Goal: Task Accomplishment & Management: Manage account settings

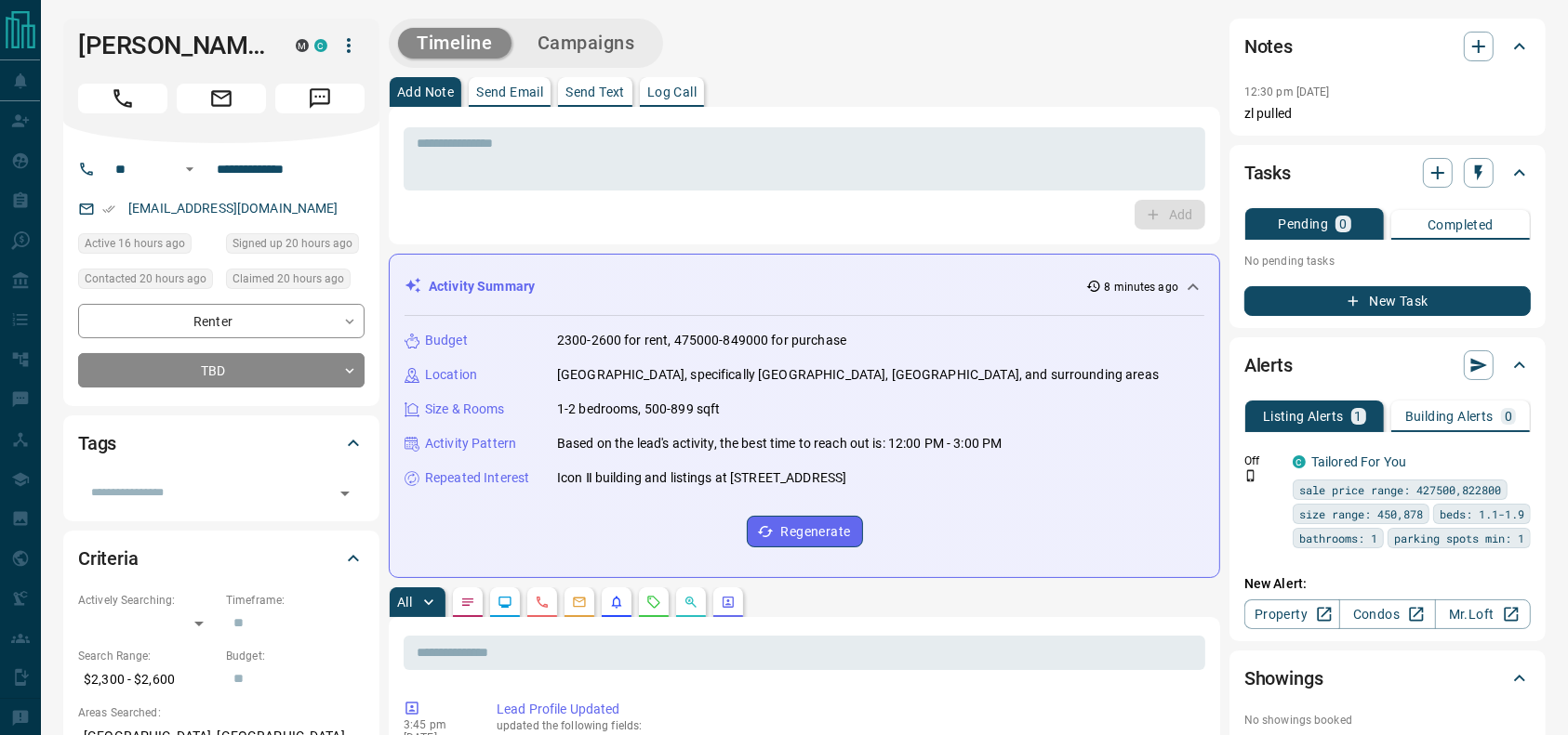
click at [125, 82] on div at bounding box center [221, 94] width 287 height 38
click at [111, 104] on icon "Call" at bounding box center [122, 98] width 24 height 24
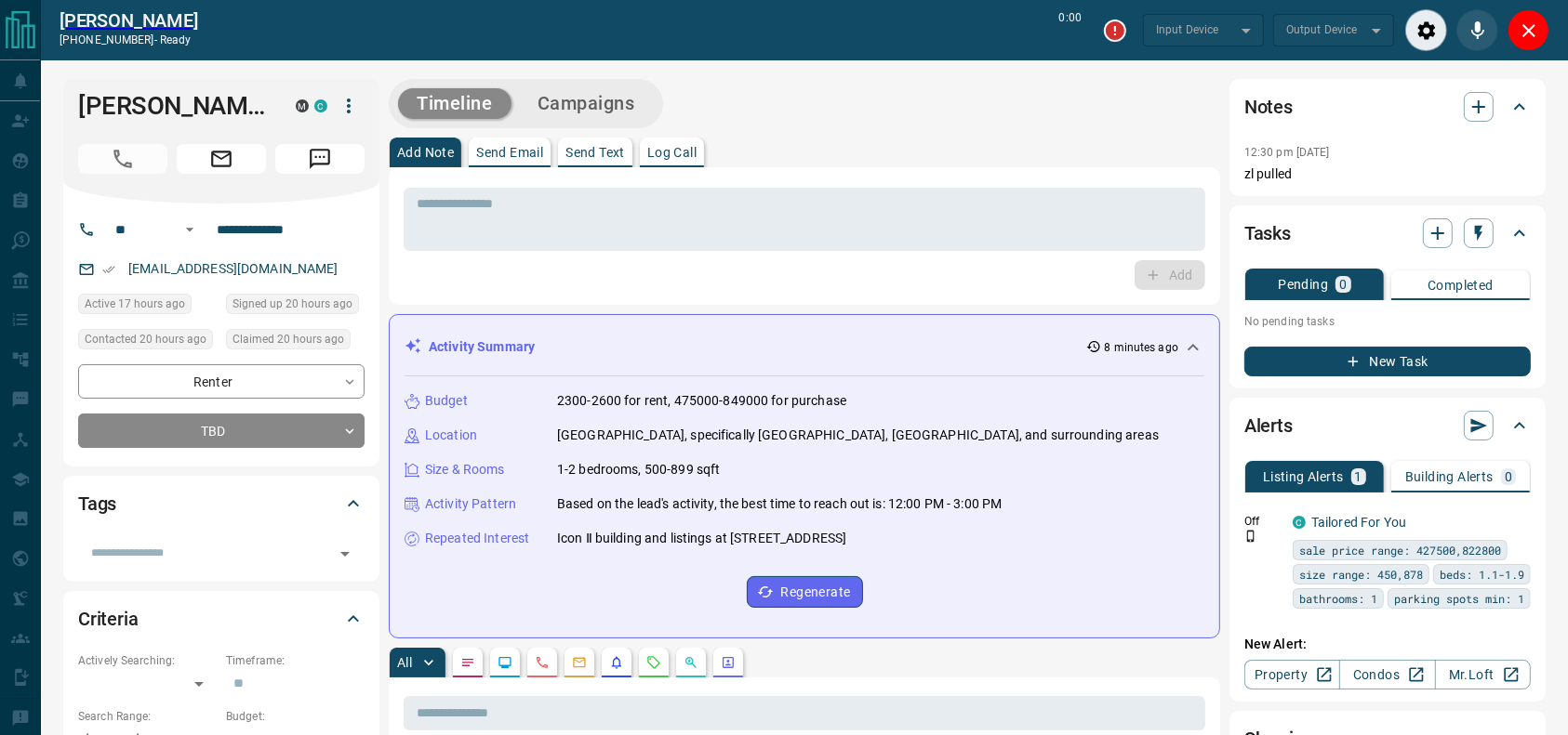
click at [864, 123] on div "Timeline Campaigns" at bounding box center [805, 103] width 832 height 49
type input "*******"
click at [906, 151] on div "Add Note Send Email Send Text Log Call" at bounding box center [805, 152] width 832 height 30
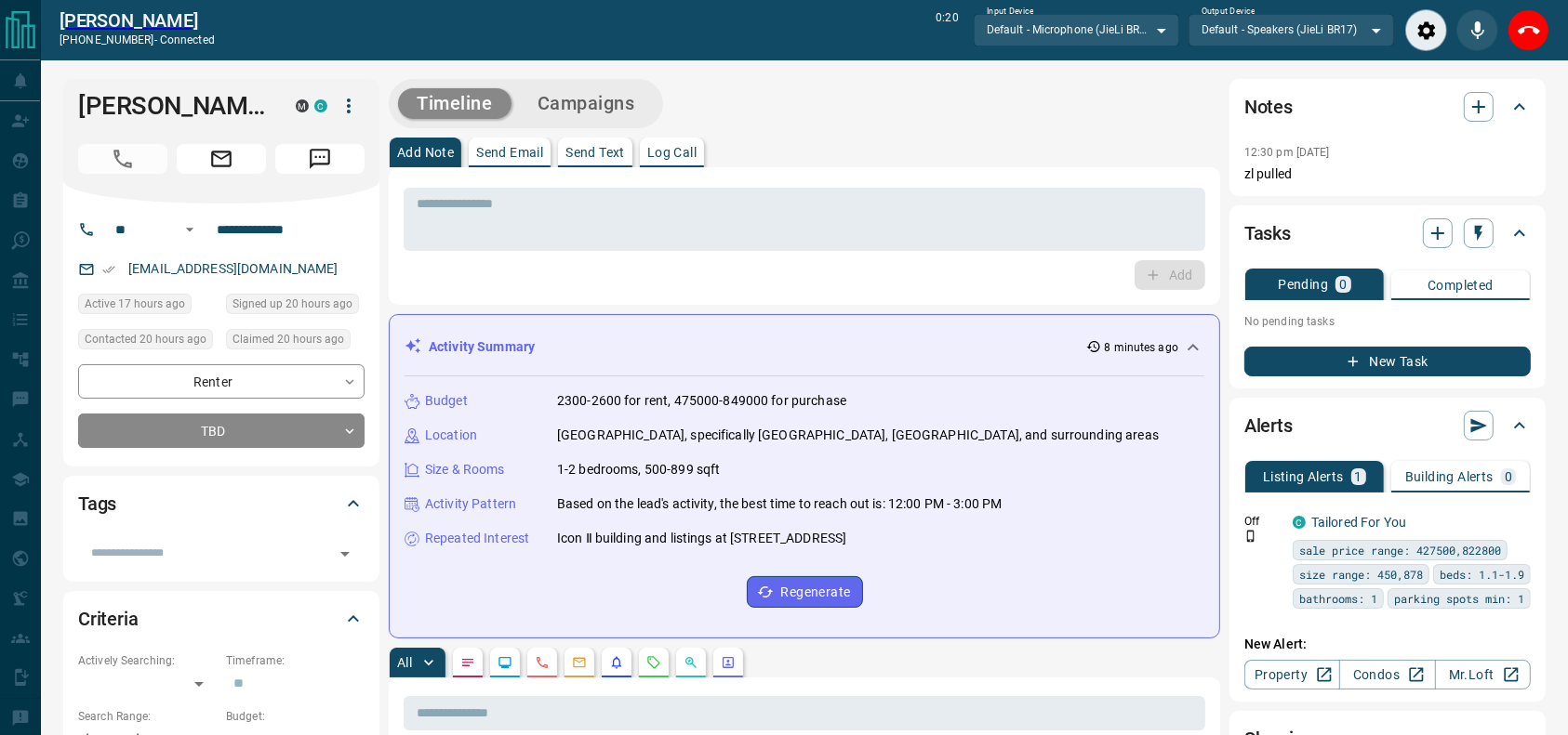
click at [906, 124] on div "Timeline Campaigns" at bounding box center [805, 103] width 832 height 49
click at [967, 126] on div "Timeline Campaigns" at bounding box center [805, 103] width 832 height 49
click at [1518, 39] on icon "End Call" at bounding box center [1529, 30] width 22 height 22
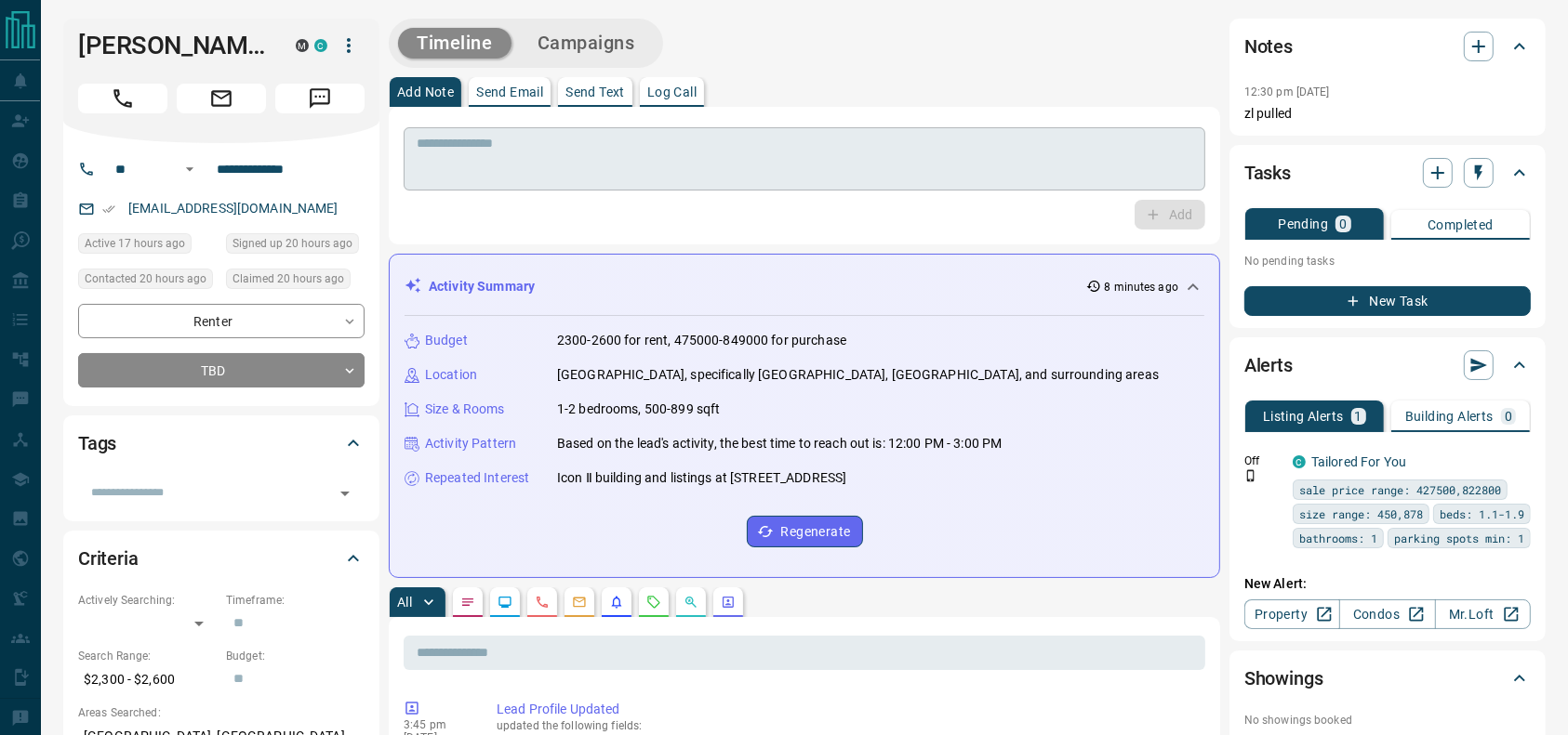
click at [1000, 131] on div "* ​" at bounding box center [804, 159] width 802 height 63
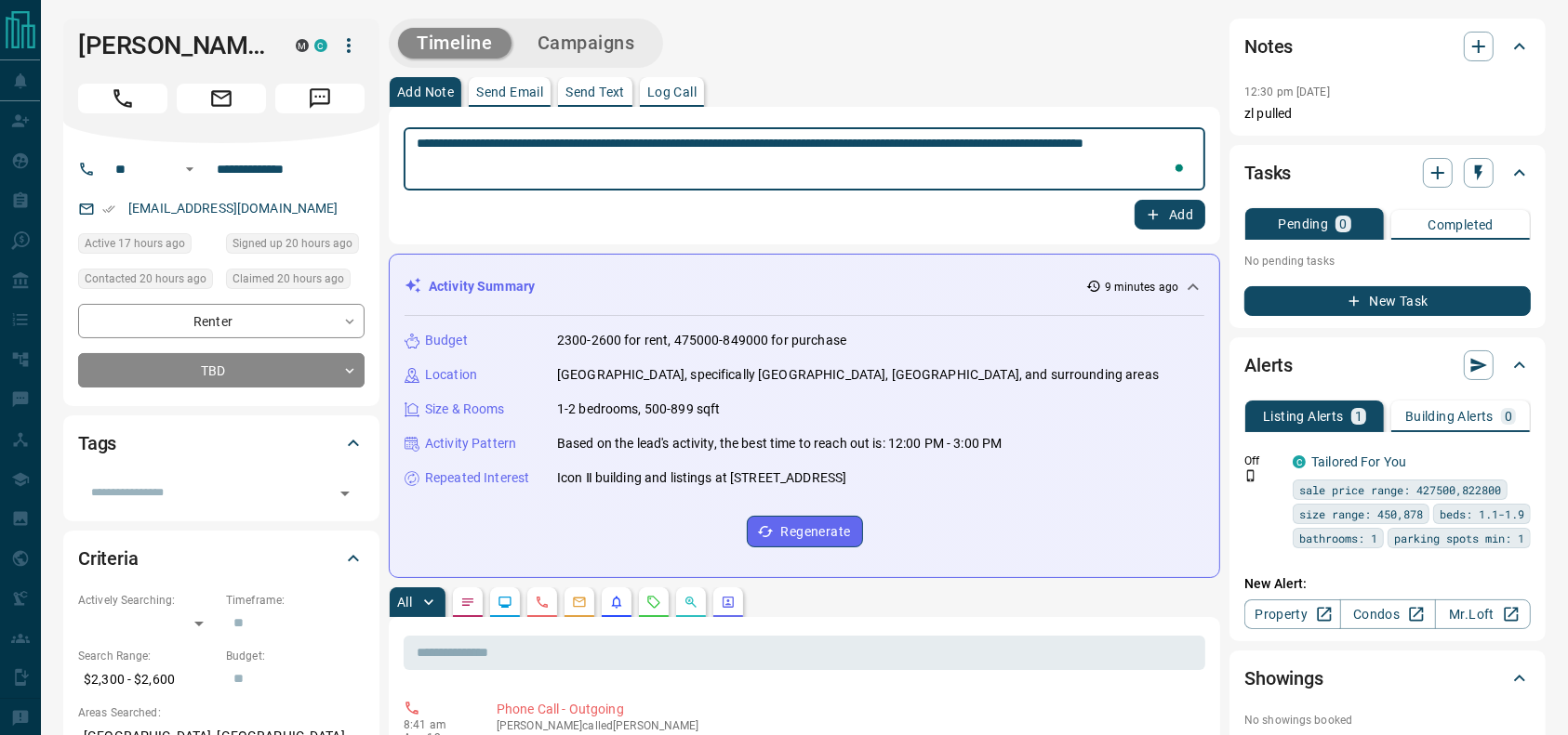
type textarea "**********"
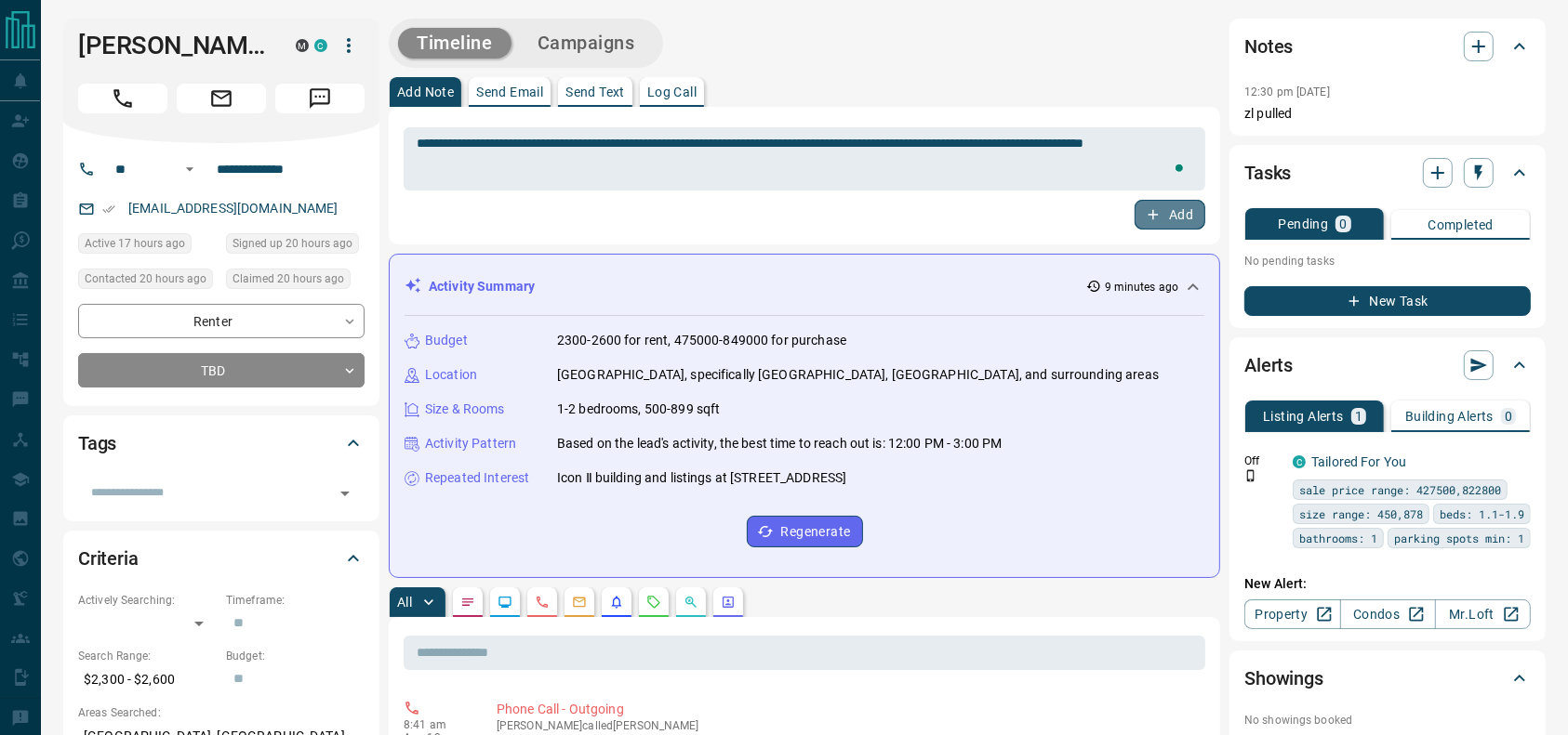
click at [1159, 205] on button "Add" at bounding box center [1170, 215] width 70 height 30
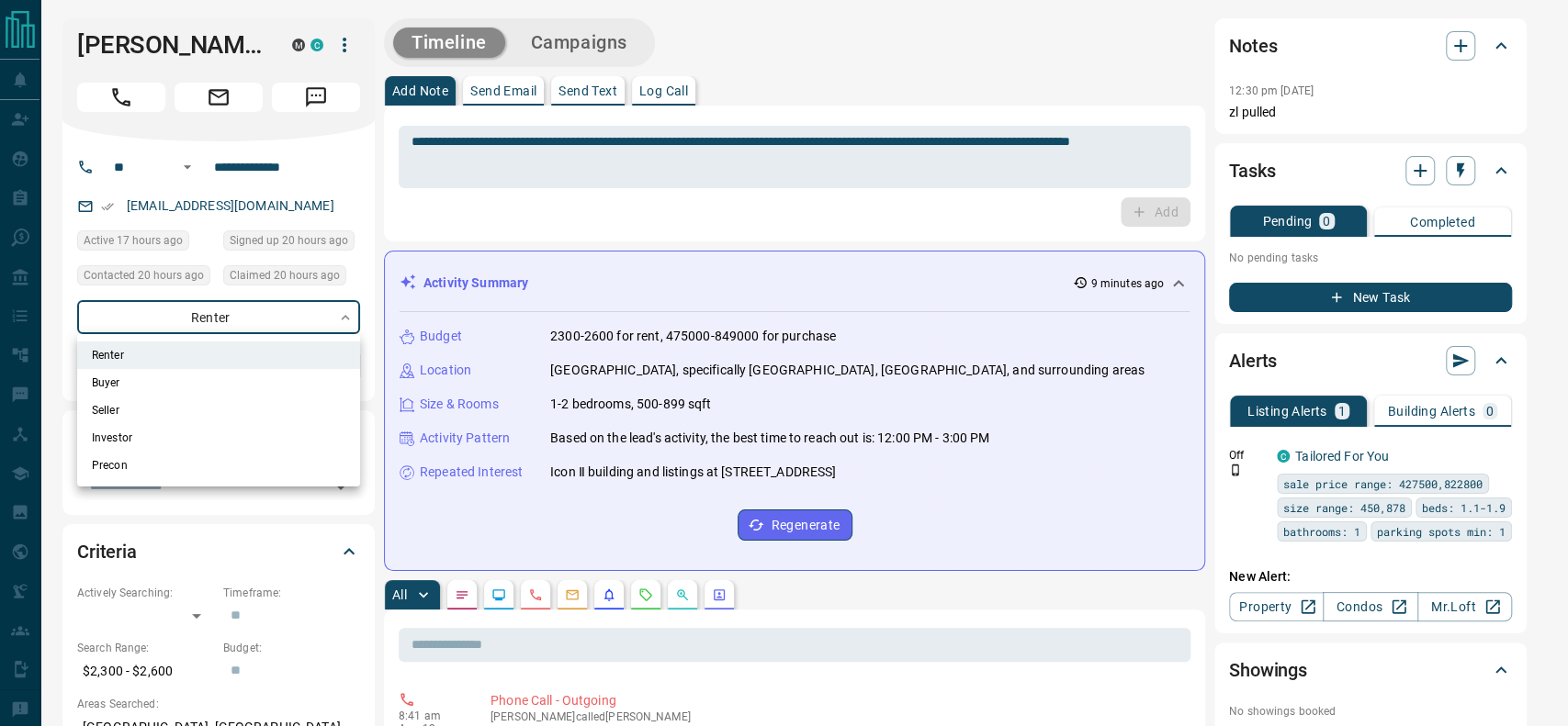
click at [242, 362] on li "Renter" at bounding box center [219, 354] width 283 height 28
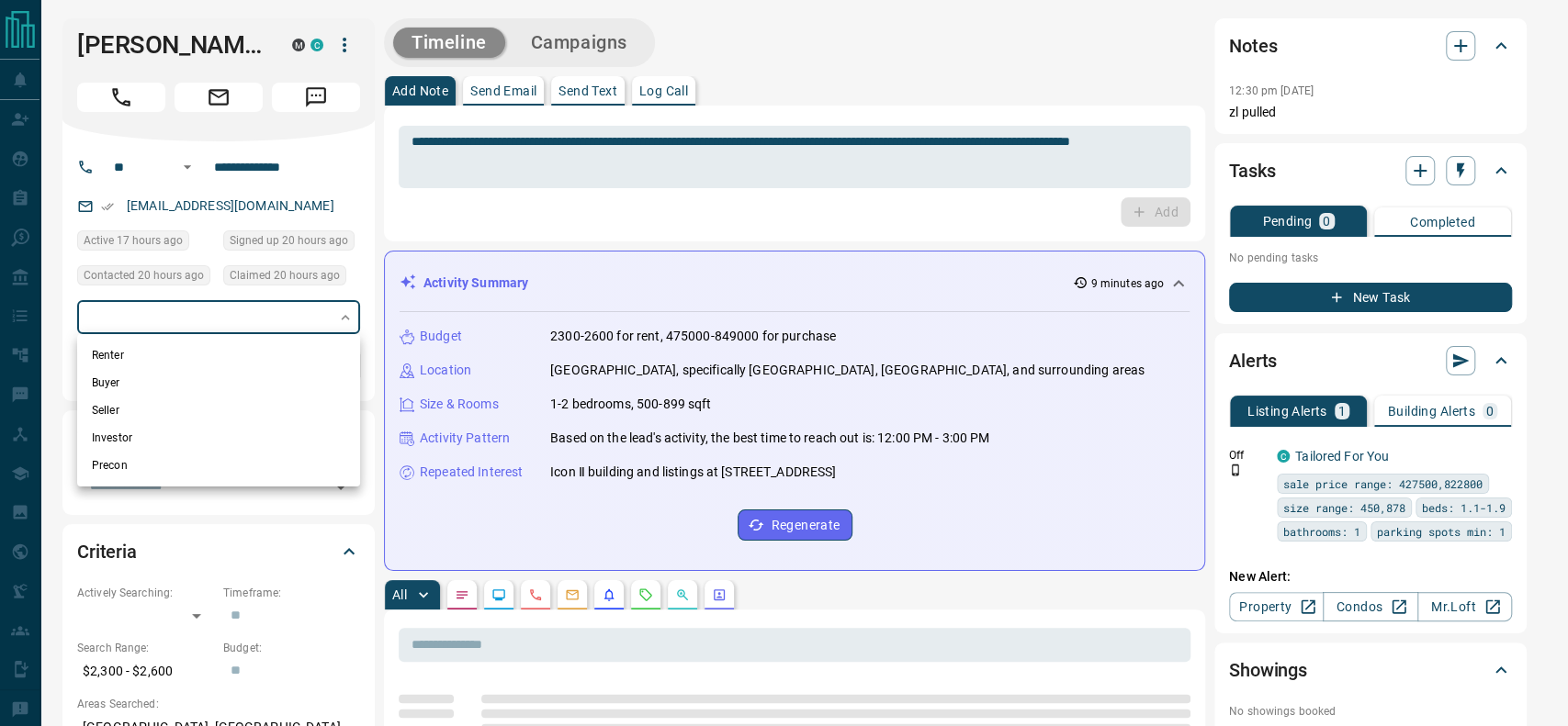
click at [235, 364] on li "Renter" at bounding box center [219, 354] width 283 height 28
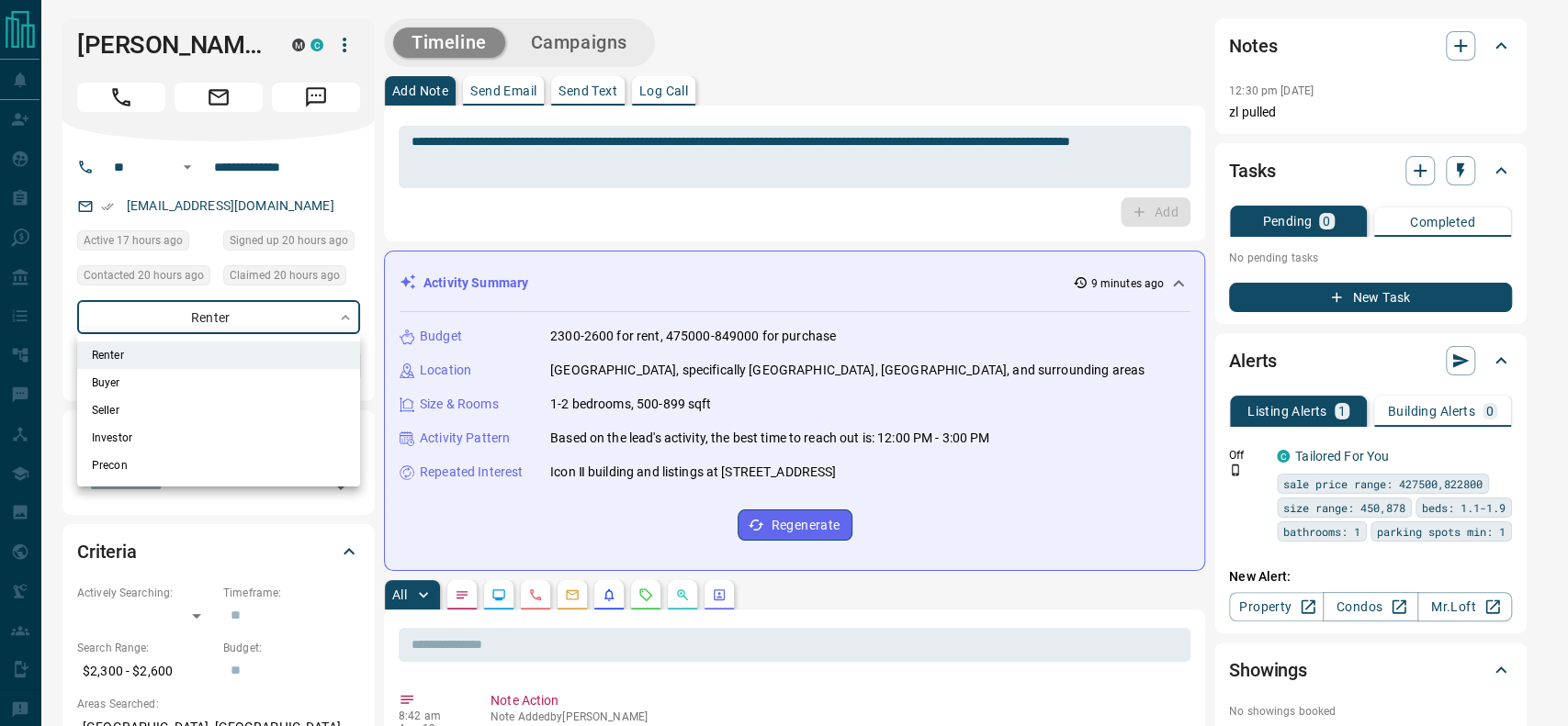
type input "**********"
click at [463, 275] on div at bounding box center [784, 363] width 1568 height 726
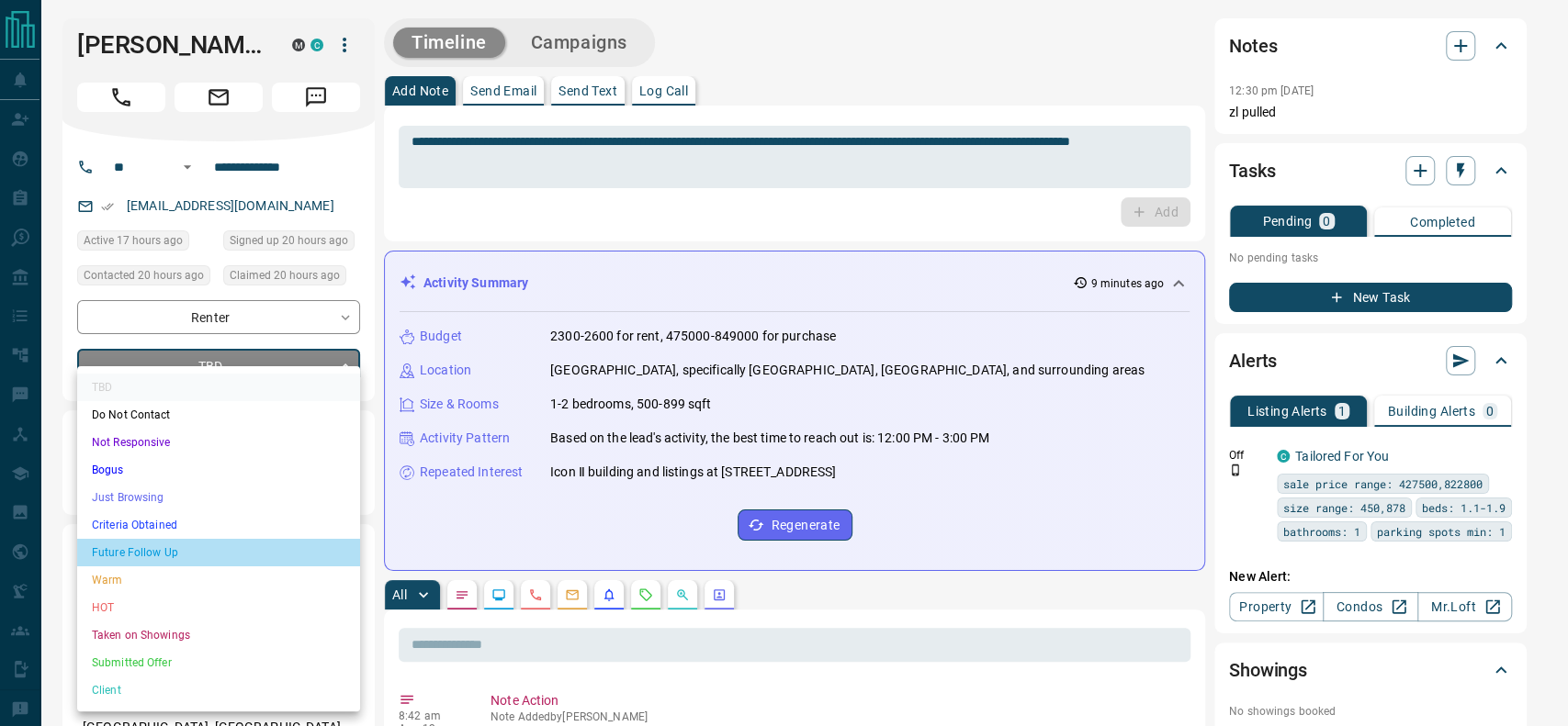
click at [181, 545] on li "Future Follow Up" at bounding box center [219, 552] width 283 height 28
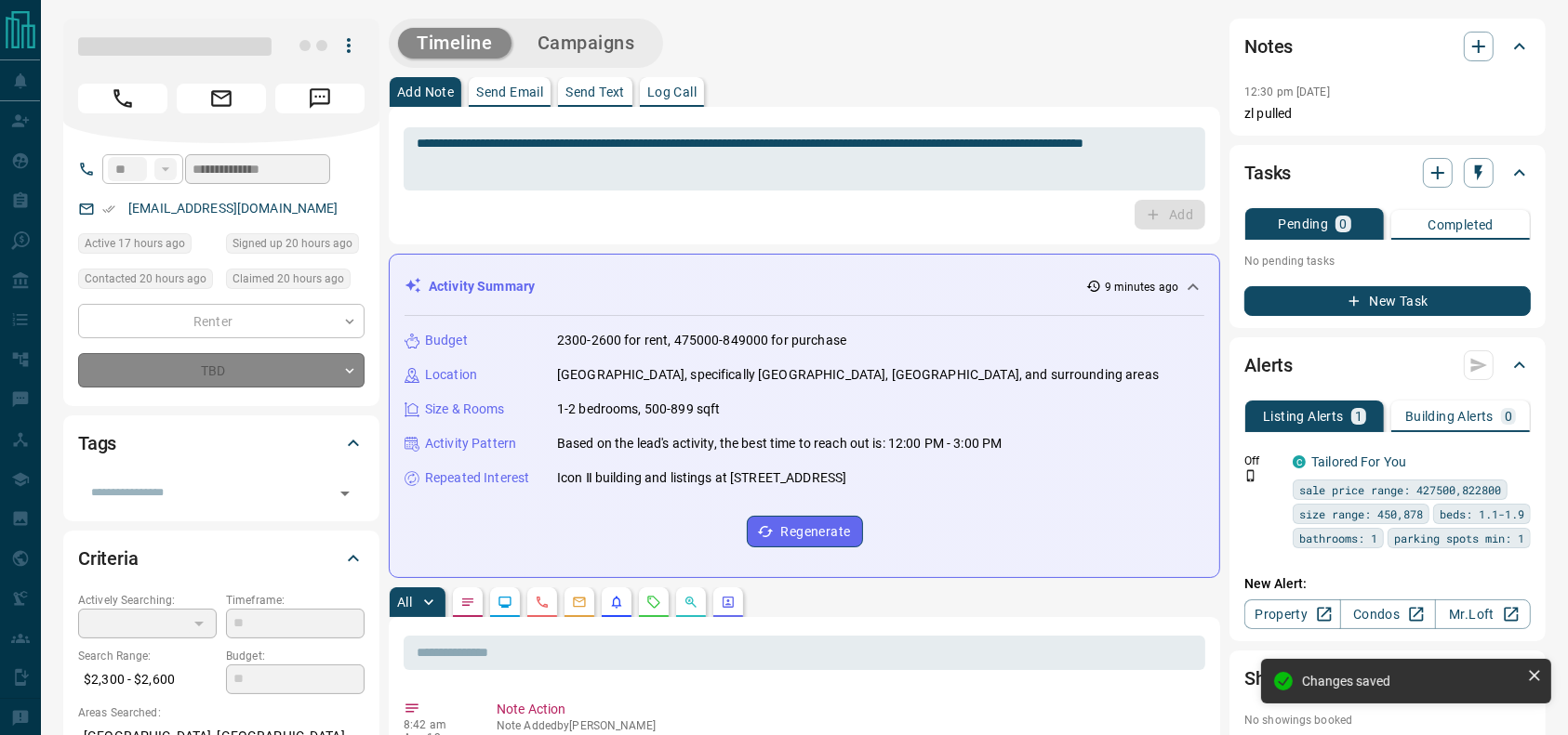
type input "*"
